Goal: Task Accomplishment & Management: Manage account settings

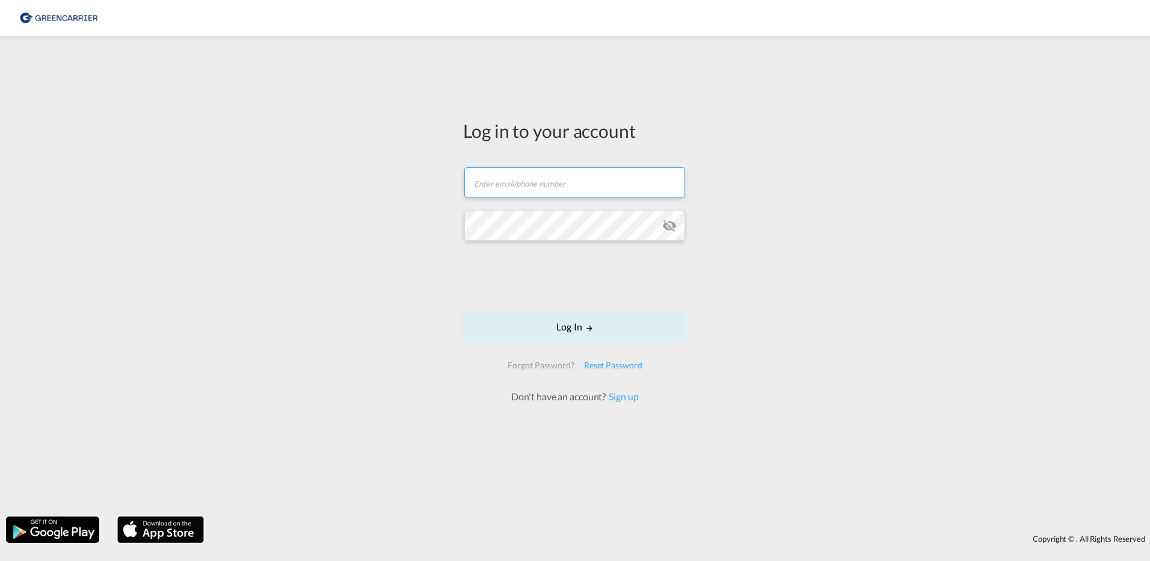
click at [555, 179] on input "text" at bounding box center [574, 182] width 221 height 30
click at [389, 208] on div "Log in to your account Email field is required Password field is required Log I…" at bounding box center [575, 276] width 1150 height 468
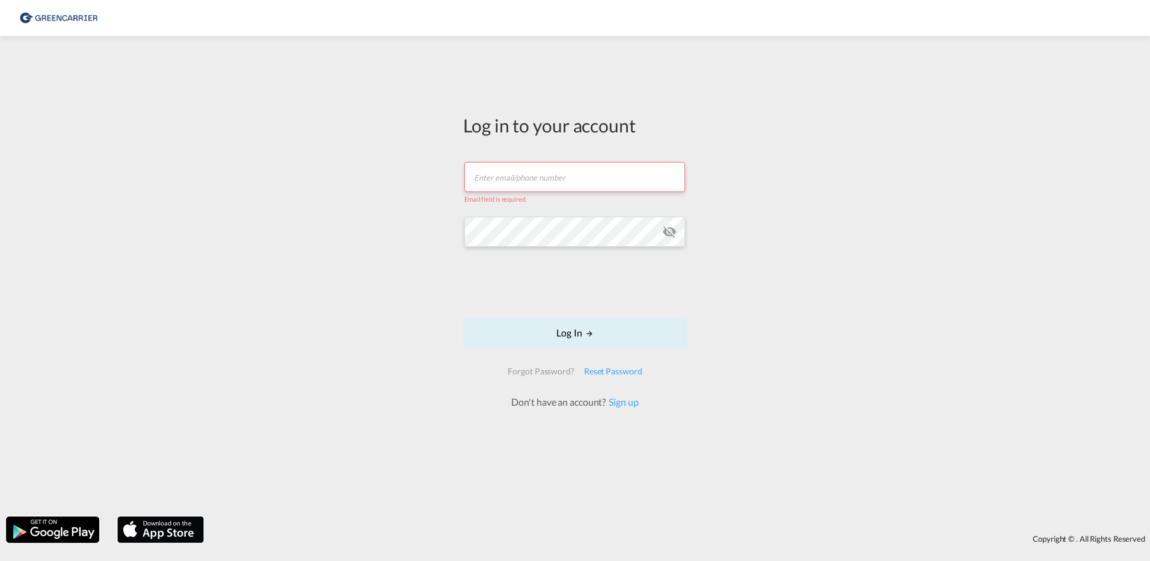
click at [496, 177] on input "text" at bounding box center [574, 177] width 221 height 30
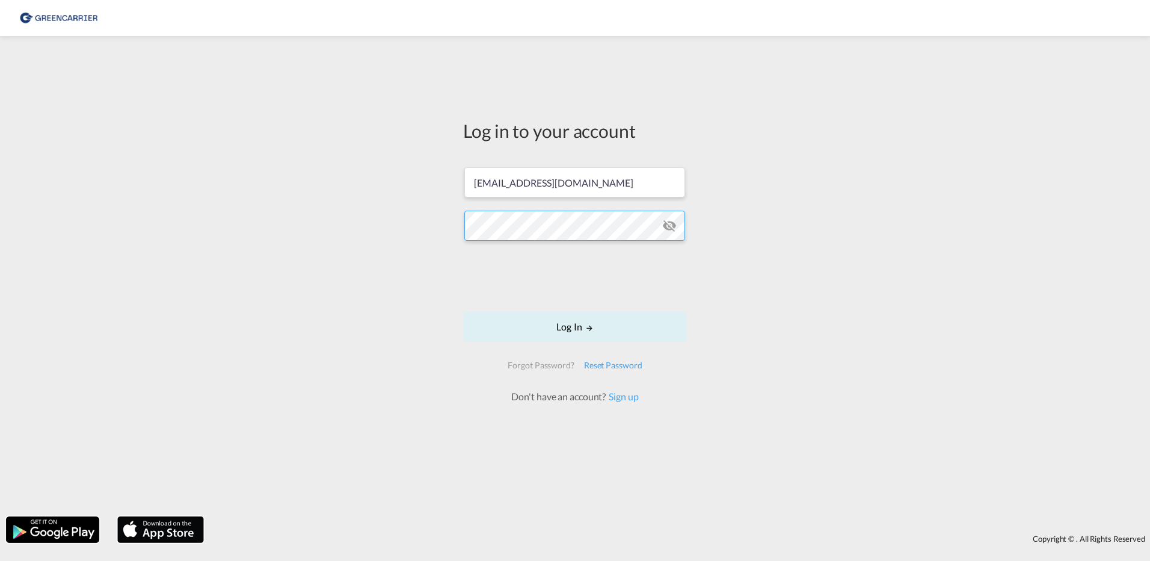
click at [427, 218] on div "Log in to your account anis.tayari@hartrodt.com Log In Forgot Password? Reset P…" at bounding box center [575, 276] width 1150 height 468
drag, startPoint x: 583, startPoint y: 183, endPoint x: 378, endPoint y: 182, distance: 205.1
click at [378, 182] on div "Log in to your account anis.tayari@hartrodt.com Log In Forgot Password? Reset P…" at bounding box center [575, 276] width 1150 height 468
paste input "Seaexport.dus"
type input "Seaexport.dus@hartrodt.com"
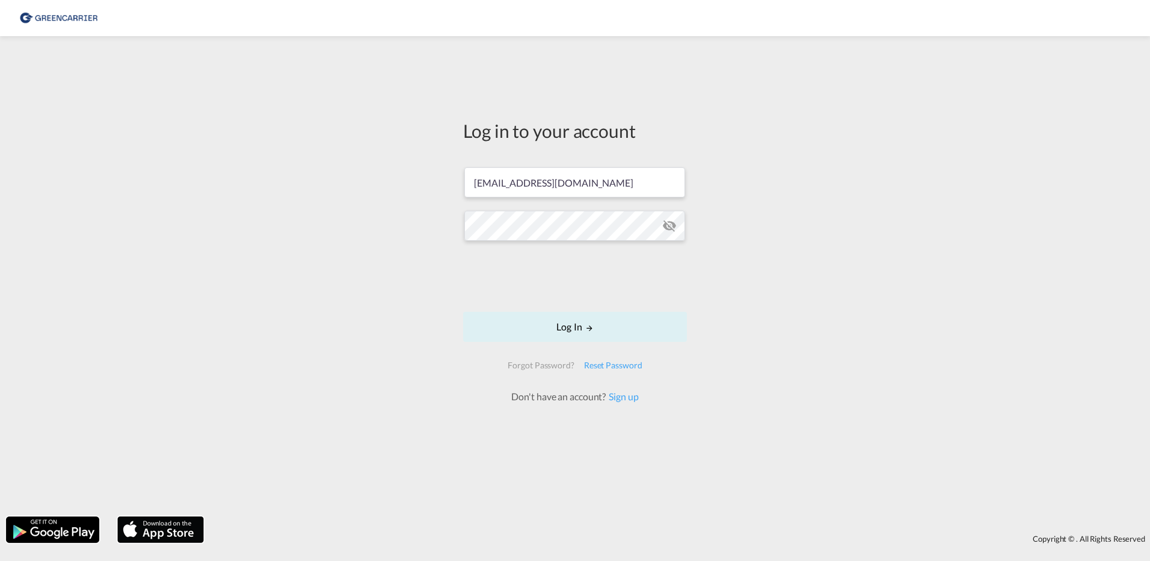
click at [444, 248] on div "Log in to your account Seaexport.dus@hartrodt.com Log In Forgot Password? Reset…" at bounding box center [575, 276] width 1150 height 468
click at [366, 222] on div "Log in to your account Seaexport.dus@hartrodt.com Log In Forgot Password? Reset…" at bounding box center [575, 276] width 1150 height 468
click at [585, 325] on md-icon "LOGIN" at bounding box center [589, 328] width 8 height 8
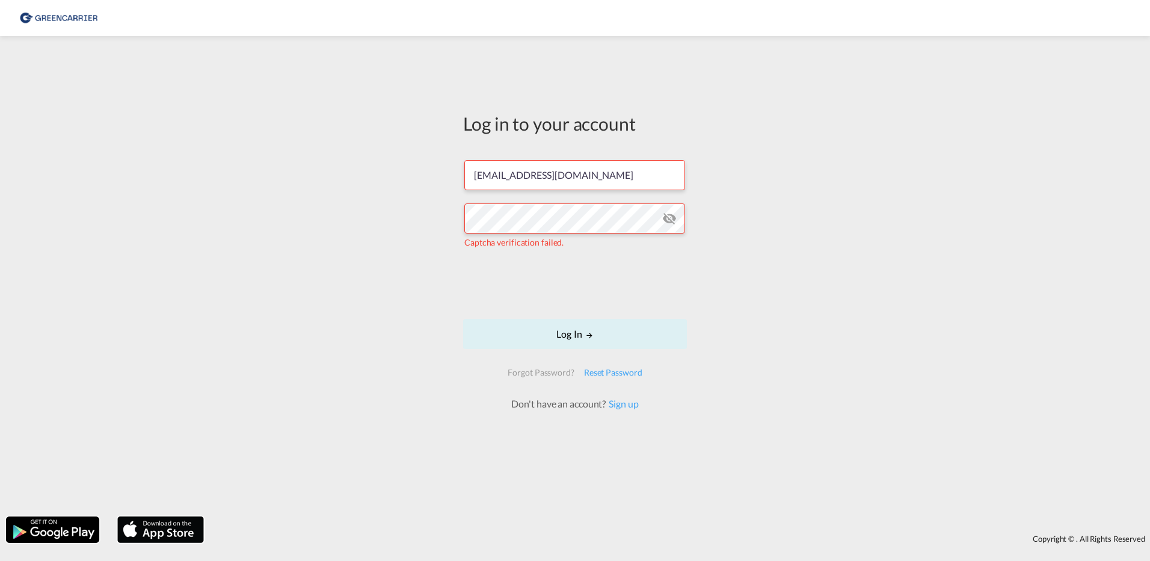
drag, startPoint x: 763, startPoint y: 252, endPoint x: 756, endPoint y: 262, distance: 12.2
click at [759, 262] on div "Log in to your account Seaexport.dus@hartrodt.com Captcha verification failed. …" at bounding box center [575, 276] width 1150 height 468
click at [855, 320] on div "Log in to your account Seaexport.dus@hartrodt.com Captcha verification failed. …" at bounding box center [575, 276] width 1150 height 468
click at [579, 332] on button "Log In" at bounding box center [575, 334] width 224 height 30
click at [584, 336] on button "Log In" at bounding box center [575, 334] width 224 height 30
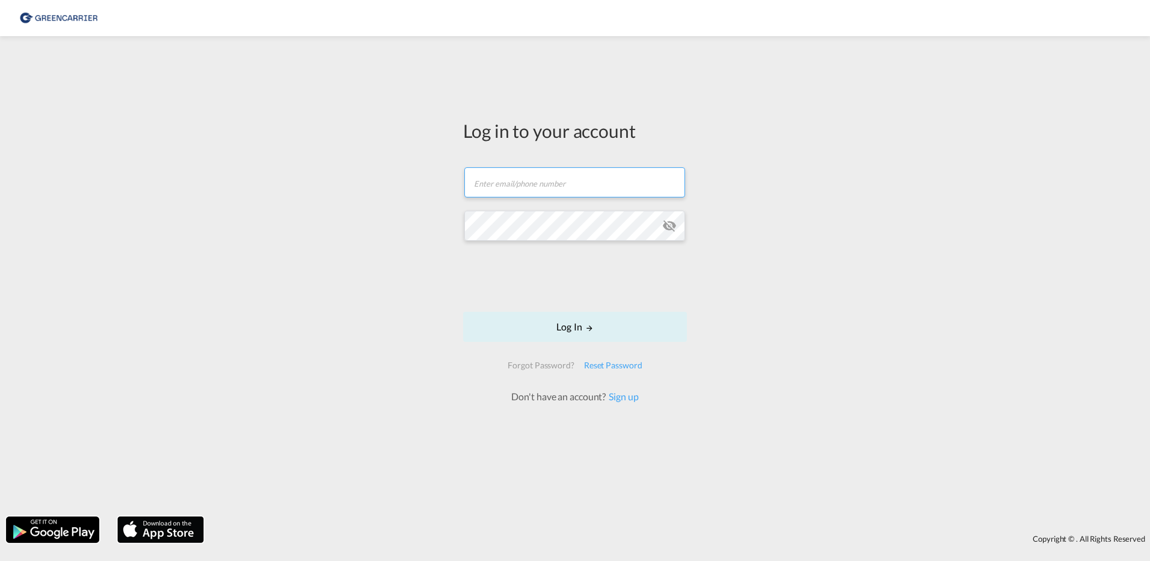
click at [543, 180] on input "text" at bounding box center [574, 182] width 221 height 30
type input "[EMAIL_ADDRESS][DOMAIN_NAME]"
click at [562, 336] on button "Log In" at bounding box center [575, 327] width 224 height 30
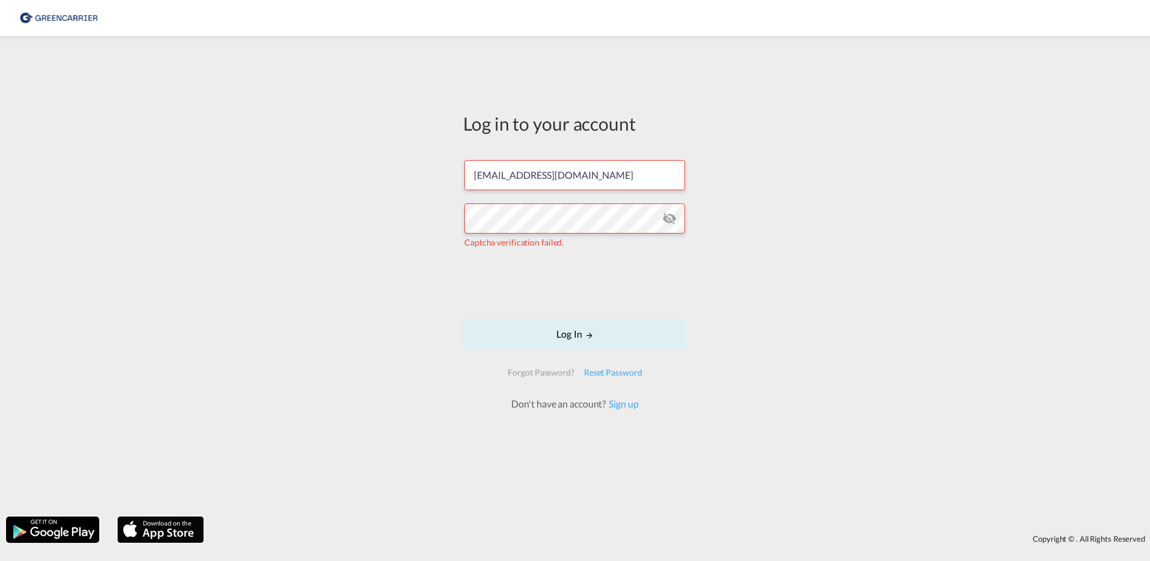
drag, startPoint x: 809, startPoint y: 312, endPoint x: 639, endPoint y: 317, distance: 170.3
click at [799, 313] on div "Log in to your account anis.tayari@hartrodt.com Captcha verification failed. Lo…" at bounding box center [575, 276] width 1150 height 468
click at [916, 313] on div "Log in to your account anis.tayari@hartrodt.com Captcha verification failed. Lo…" at bounding box center [575, 276] width 1150 height 468
